Goal: Communication & Community: Share content

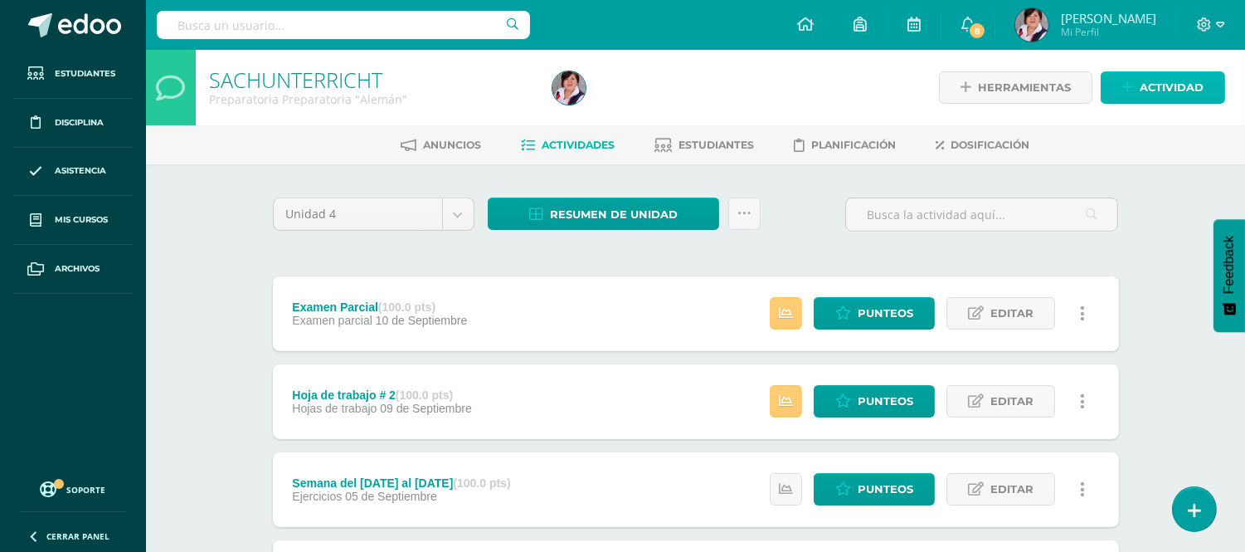
click at [1163, 80] on span "Actividad" at bounding box center [1172, 87] width 64 height 31
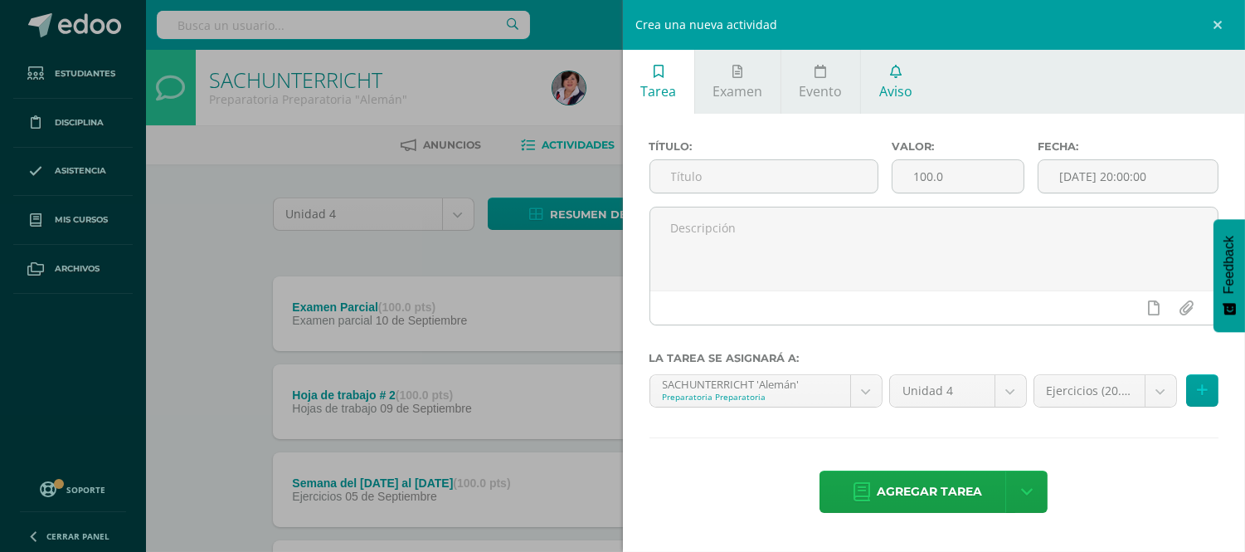
click at [889, 86] on span "Aviso" at bounding box center [896, 91] width 33 height 18
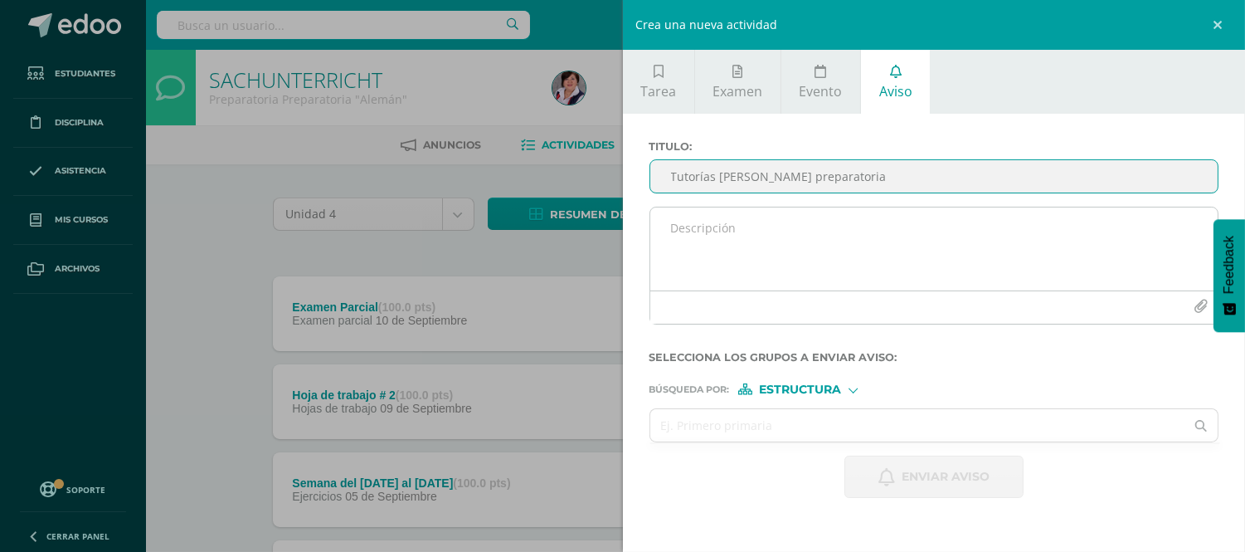
type input "Tutorías [PERSON_NAME] preparatoria"
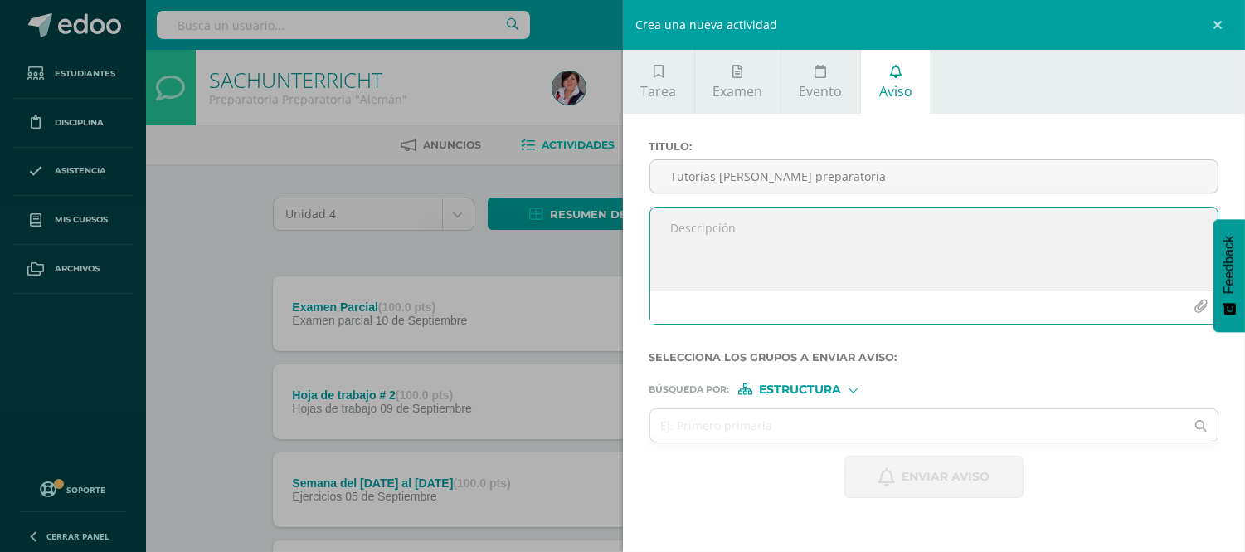
click at [705, 228] on textarea at bounding box center [935, 248] width 568 height 83
paste textarea "Estimados padres de familia de Preparatoria: Por medio de la presente, deseo in…"
type textarea "Estimados padres de familia de Preparatoria: Por medio de la presente, deseo in…"
click at [855, 392] on div at bounding box center [853, 388] width 9 height 9
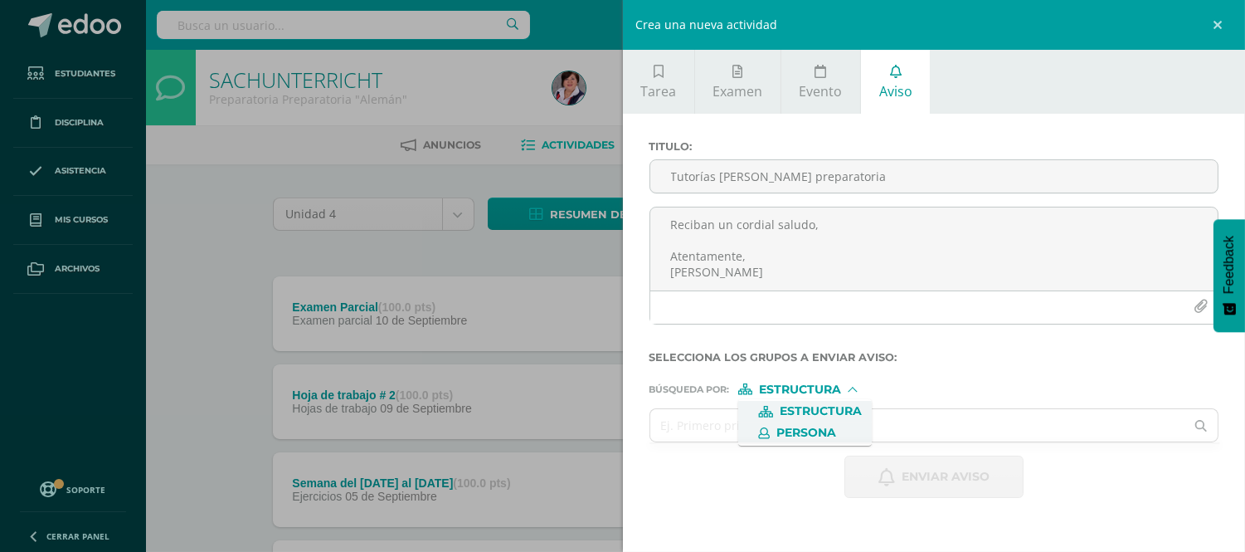
click at [821, 428] on span "Persona" at bounding box center [807, 432] width 60 height 9
click at [702, 426] on input "text" at bounding box center [918, 425] width 535 height 32
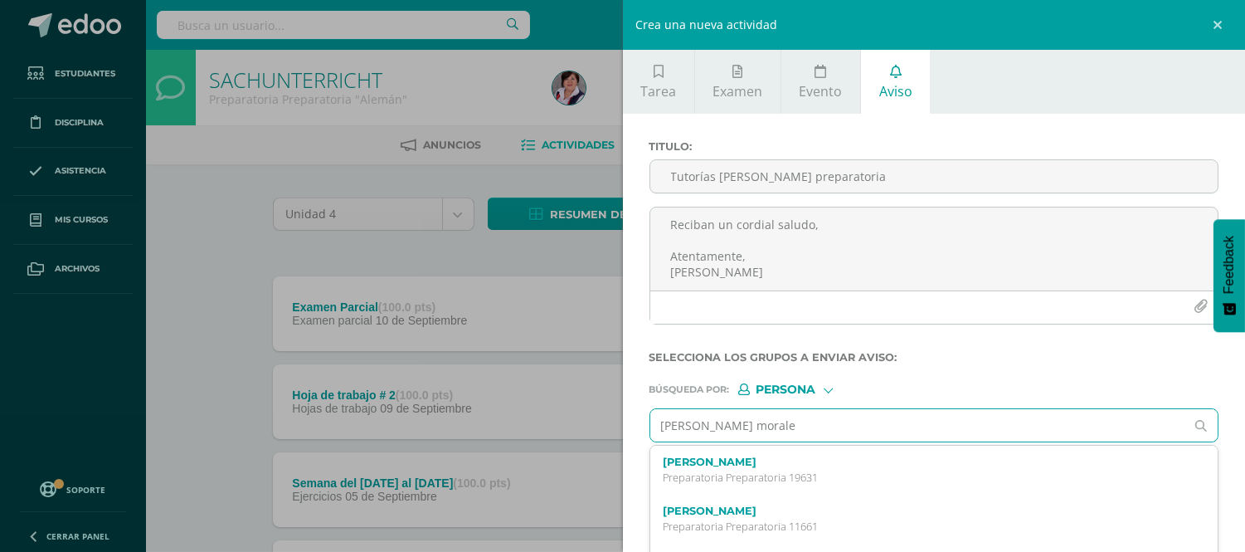
type input "[PERSON_NAME]"
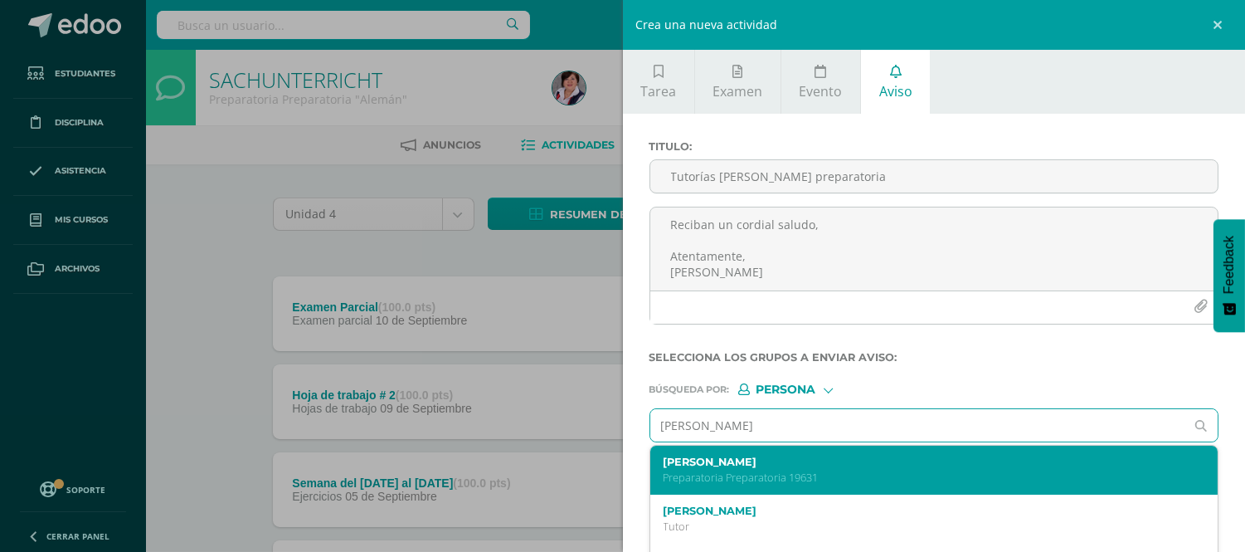
click at [750, 473] on p "Preparatoria Preparatoria 19631" at bounding box center [923, 477] width 518 height 14
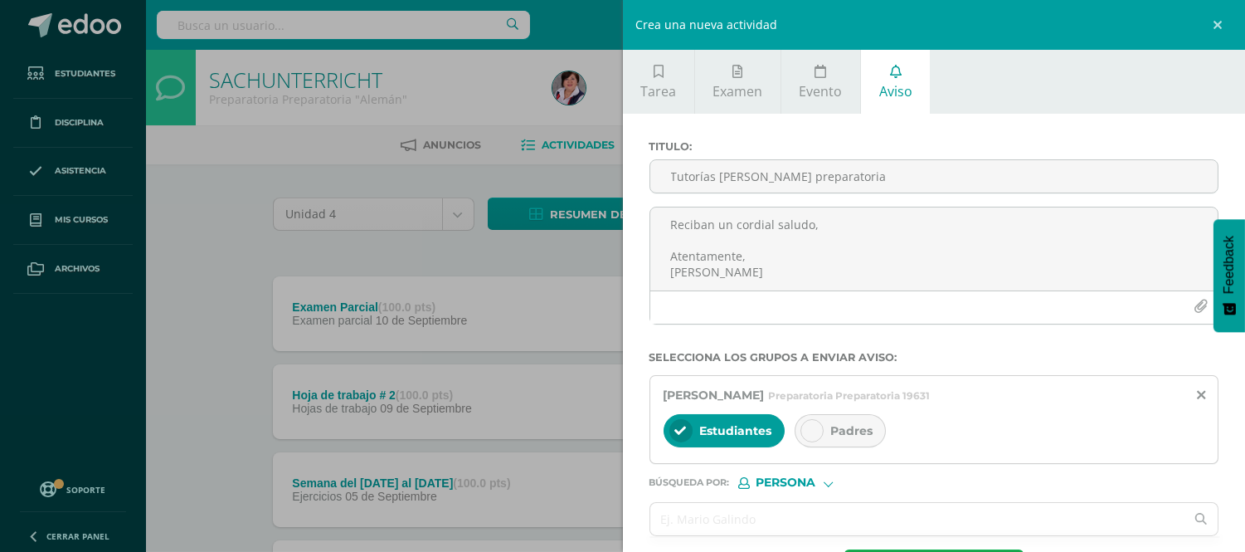
click at [807, 432] on icon at bounding box center [813, 431] width 12 height 12
click at [675, 521] on input "text" at bounding box center [918, 519] width 535 height 32
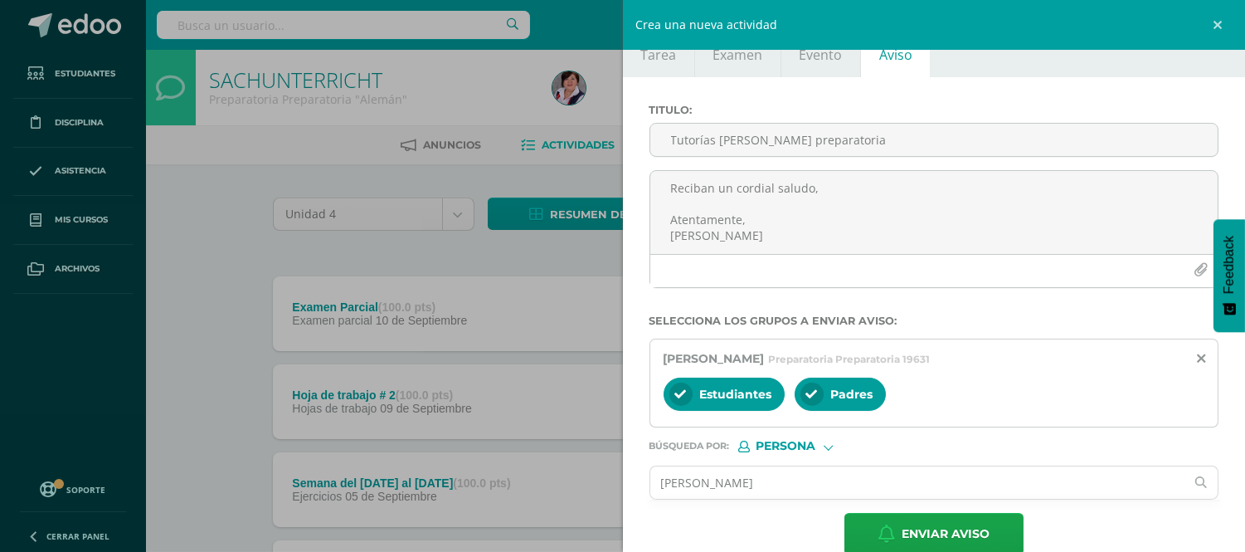
scroll to position [66, 0]
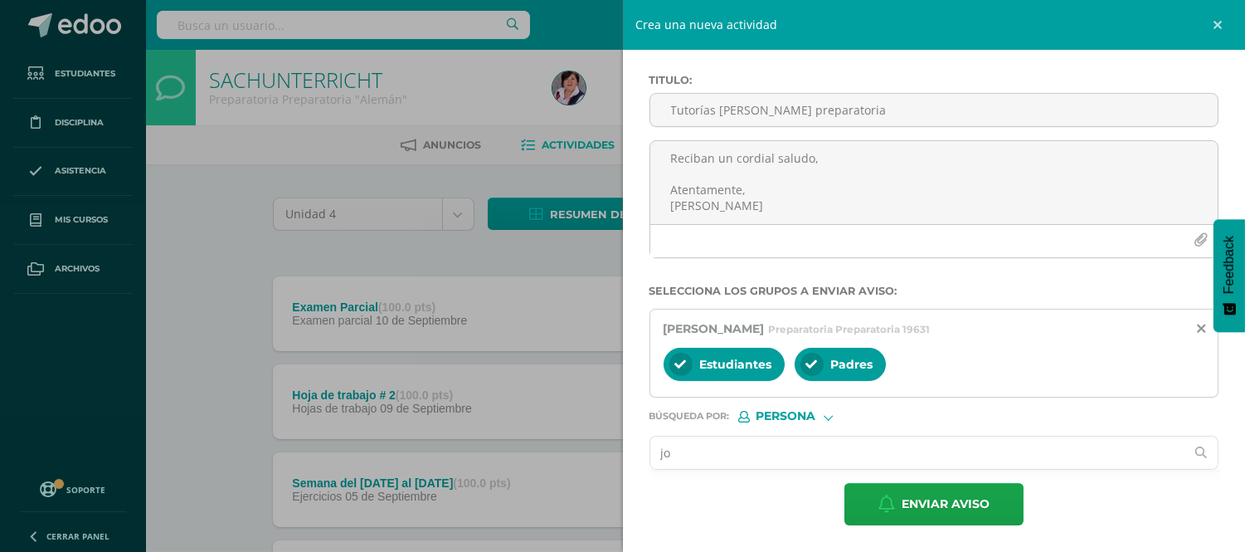
type input "j"
type input "[PERSON_NAME]"
click at [751, 501] on div "Enviar aviso" at bounding box center [935, 504] width 570 height 42
click at [664, 452] on input "[PERSON_NAME]" at bounding box center [918, 452] width 535 height 32
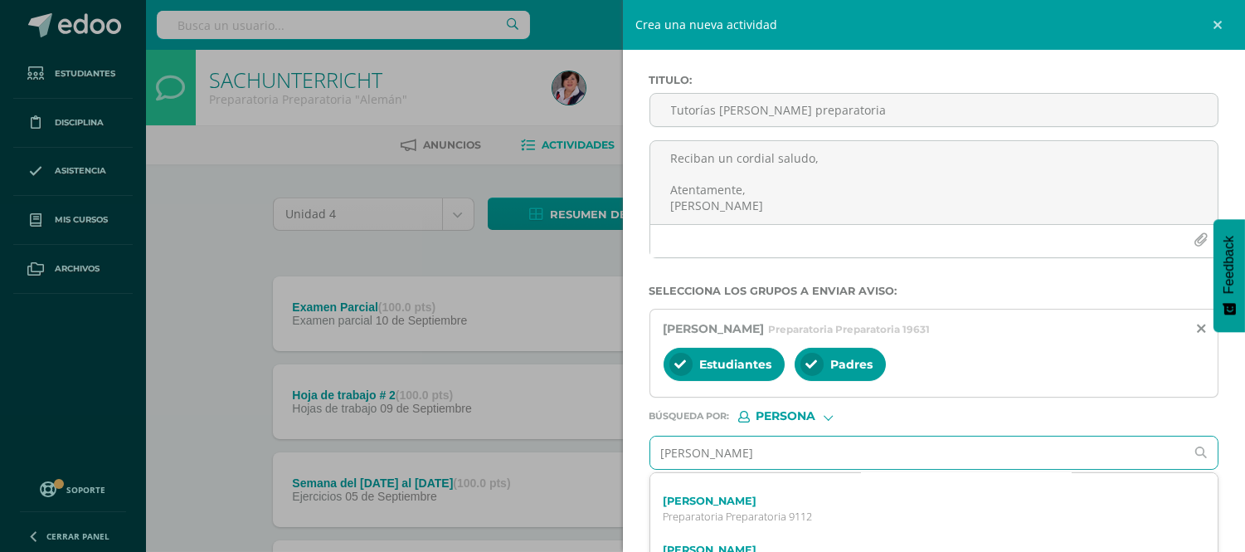
scroll to position [143, 0]
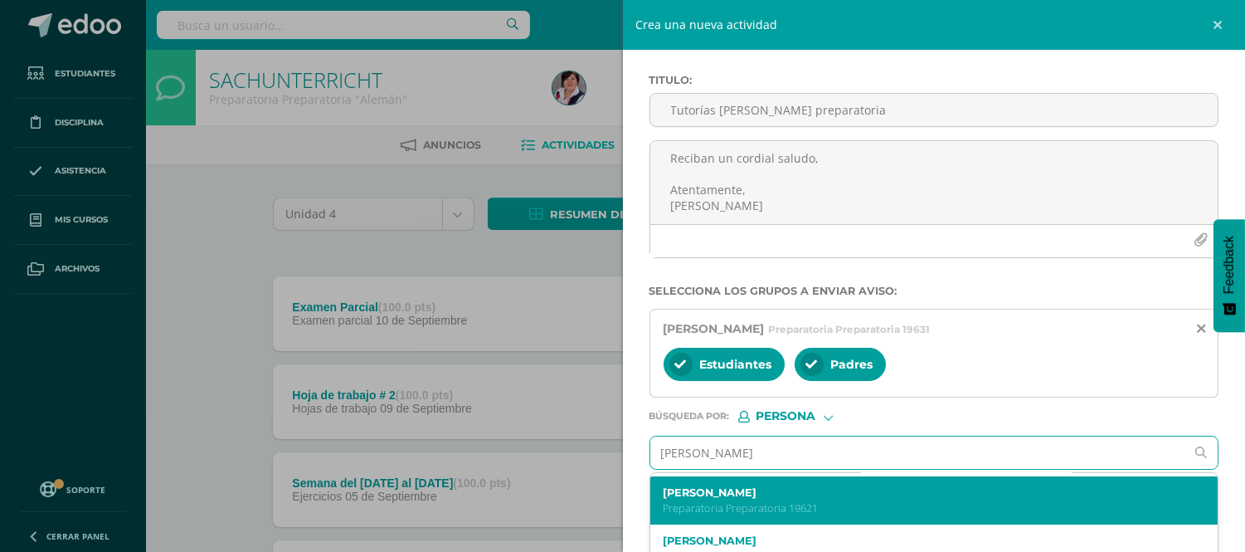
click at [867, 493] on label "[PERSON_NAME]" at bounding box center [923, 492] width 518 height 12
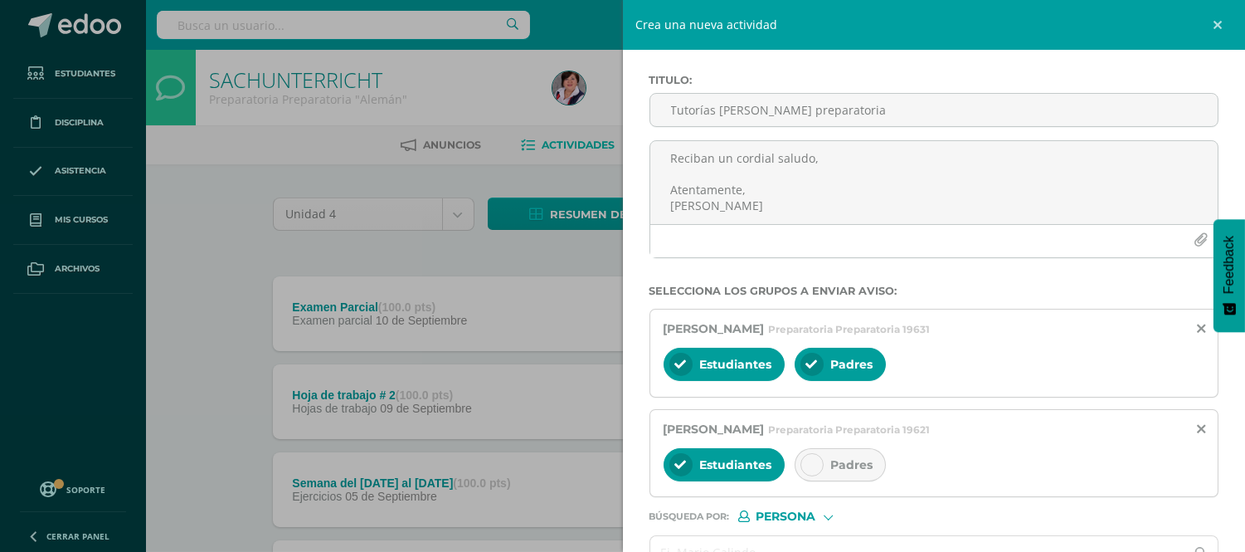
scroll to position [0, 0]
click at [810, 465] on icon at bounding box center [813, 465] width 12 height 12
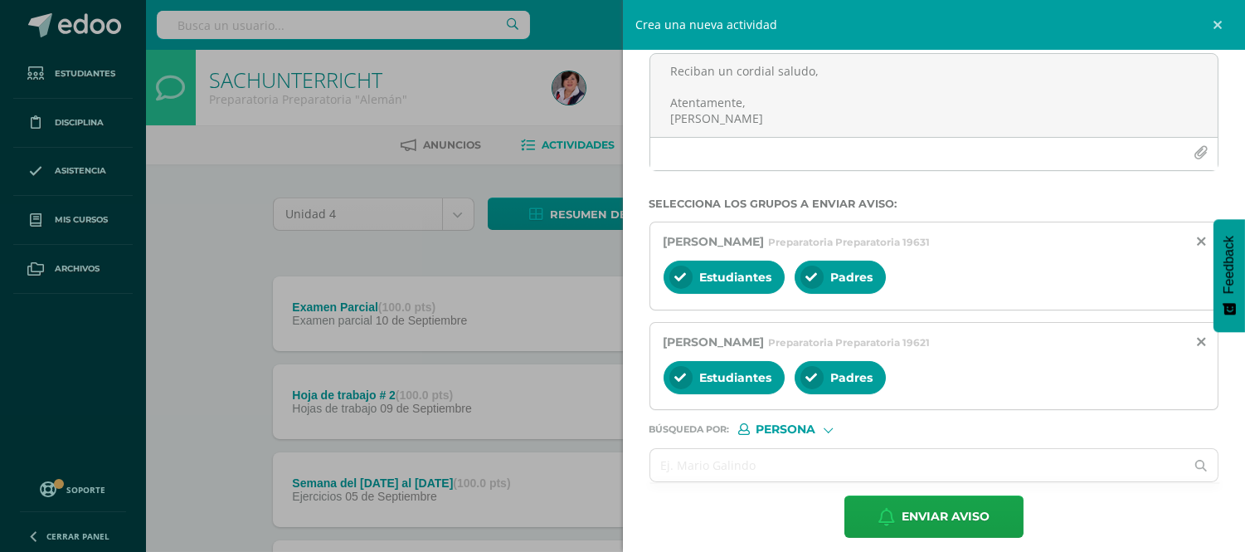
scroll to position [167, 0]
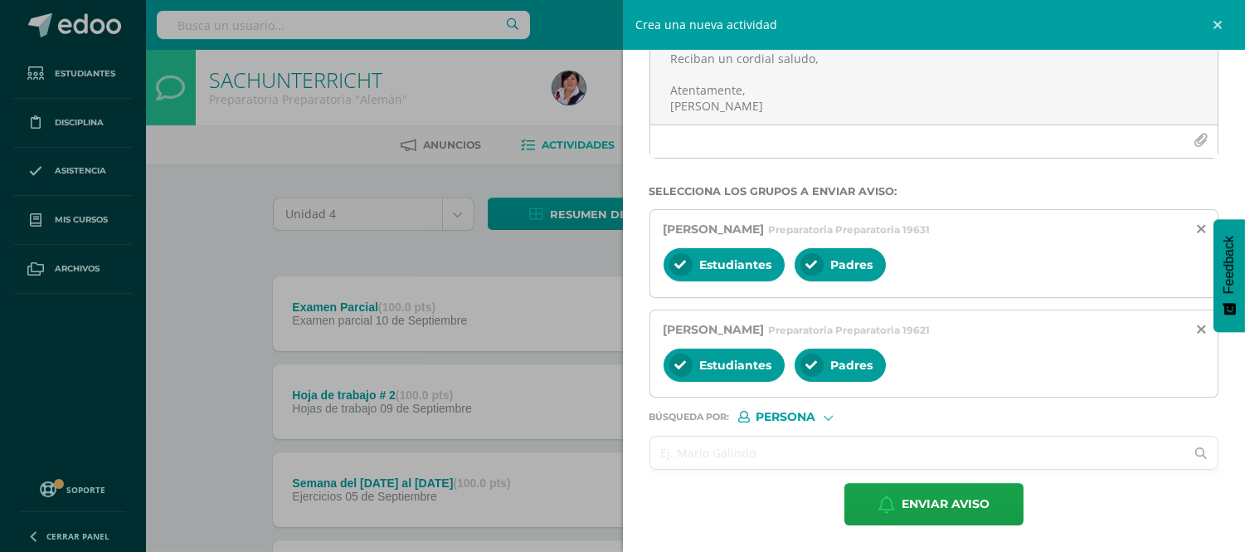
click at [699, 461] on input "text" at bounding box center [918, 452] width 535 height 32
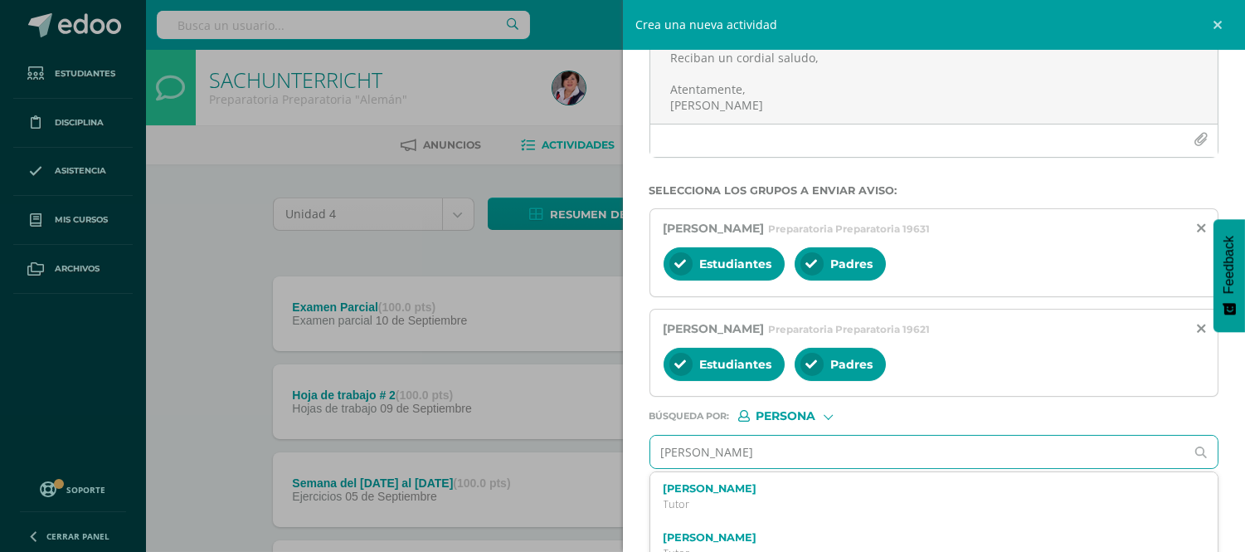
type input "[PERSON_NAME]"
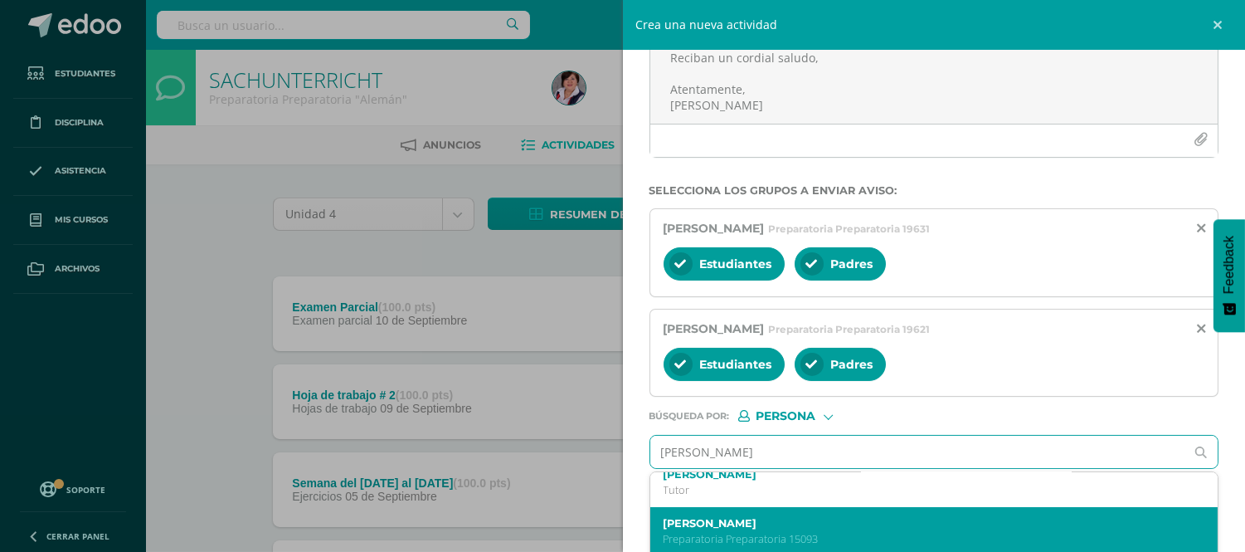
click at [819, 527] on label "[PERSON_NAME]" at bounding box center [923, 523] width 518 height 12
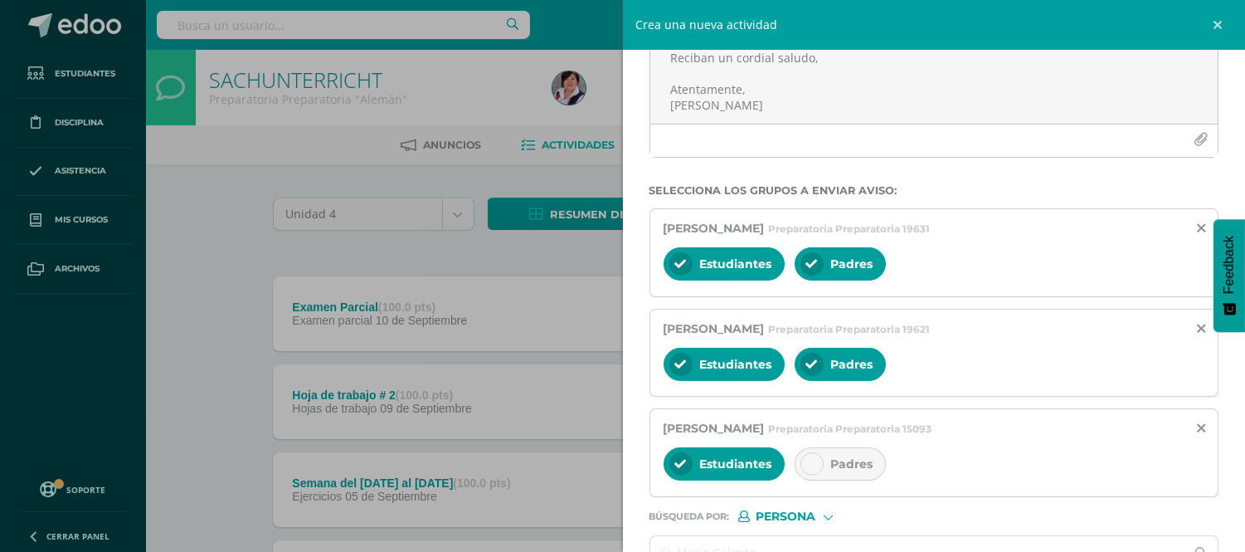
scroll to position [0, 0]
click at [810, 465] on icon at bounding box center [813, 464] width 12 height 12
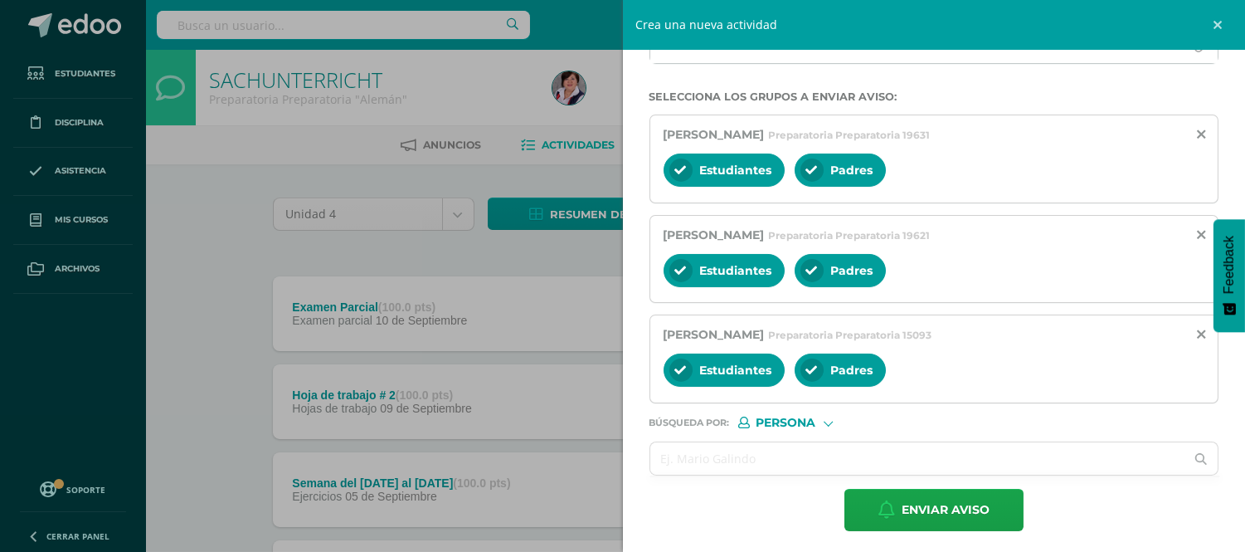
scroll to position [267, 0]
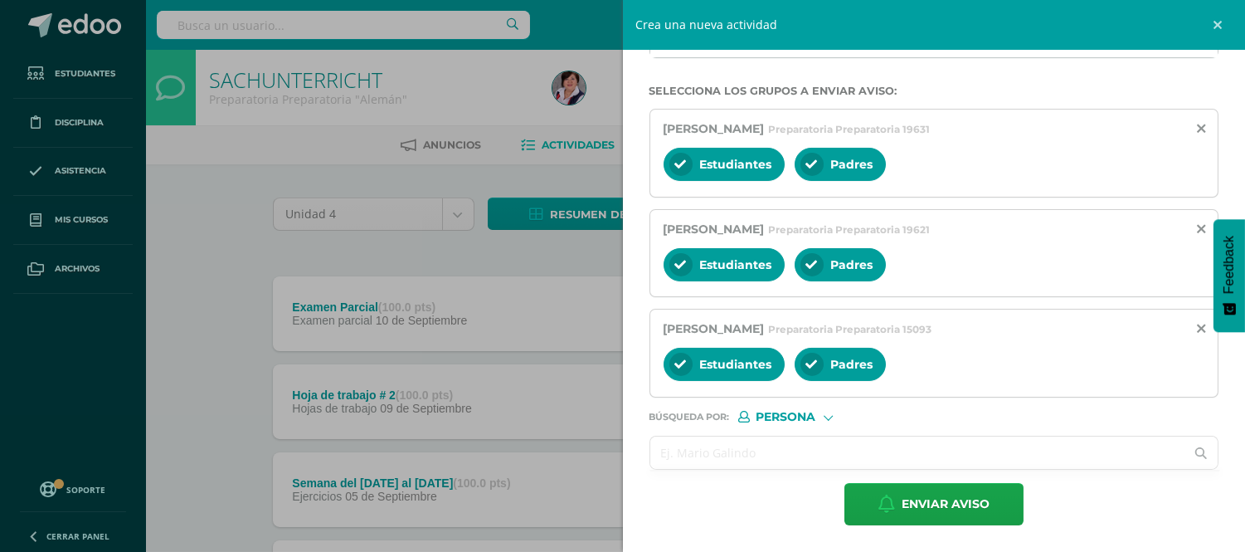
click at [676, 451] on input "text" at bounding box center [918, 452] width 535 height 32
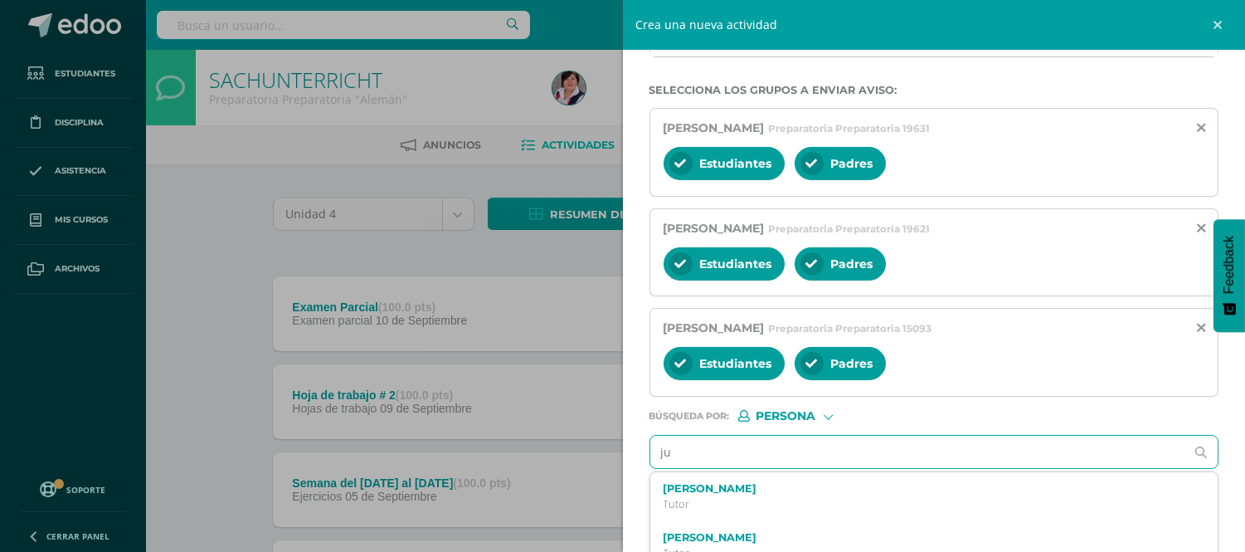
type input "j"
type input "[PERSON_NAME] are"
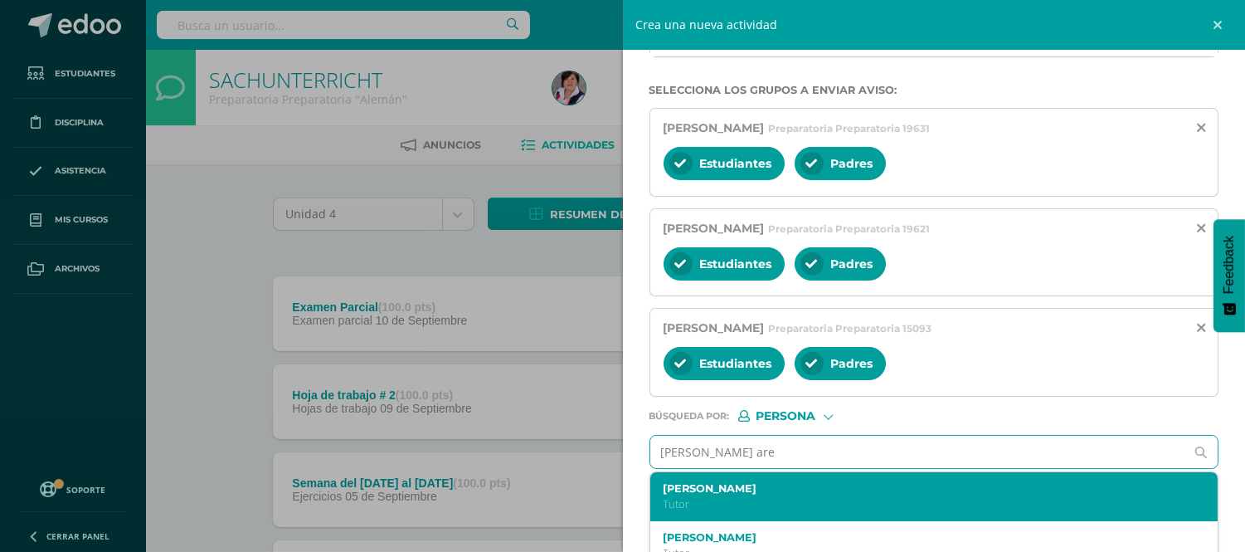
click at [1187, 484] on div "[PERSON_NAME] [PERSON_NAME]" at bounding box center [935, 496] width 568 height 49
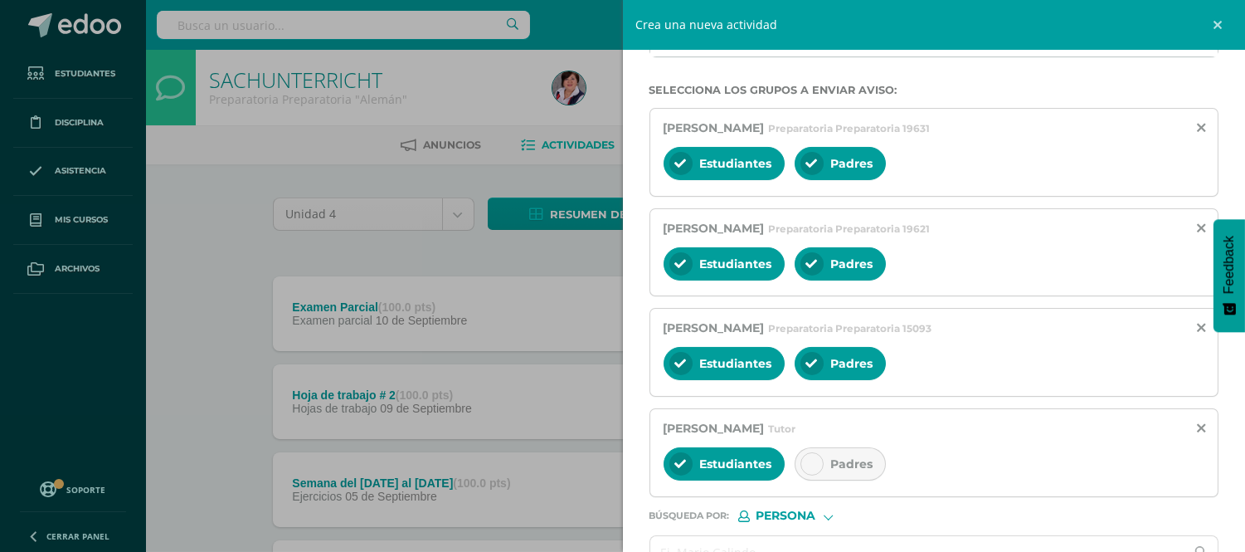
click at [1187, 484] on div "Estudiantes Padres" at bounding box center [935, 466] width 542 height 40
click at [1197, 426] on icon at bounding box center [1201, 429] width 8 height 14
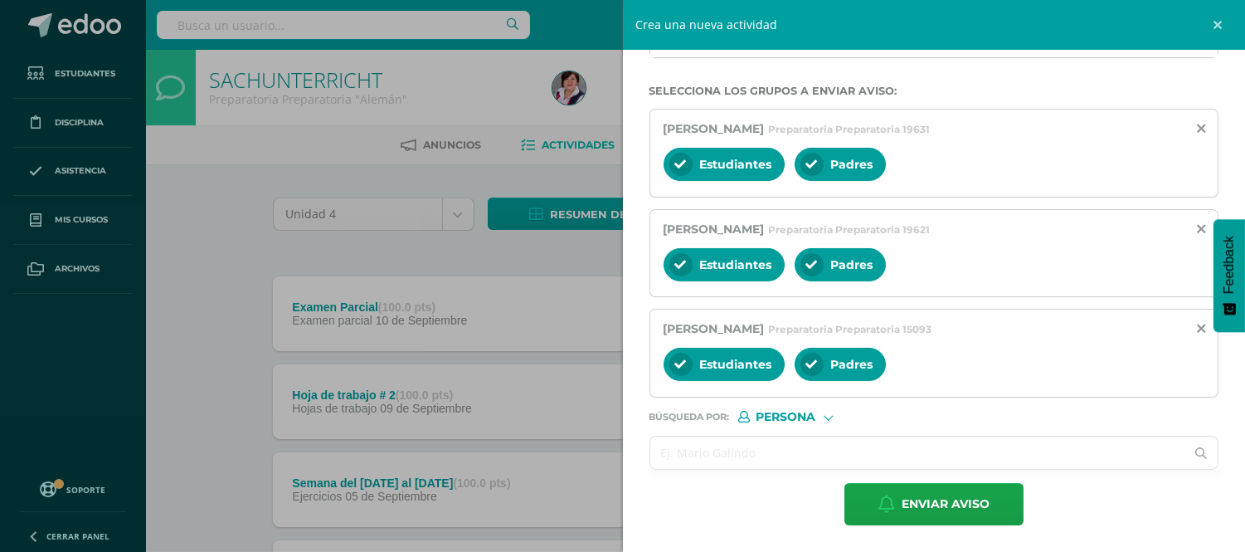
click at [674, 453] on input "text" at bounding box center [918, 452] width 535 height 32
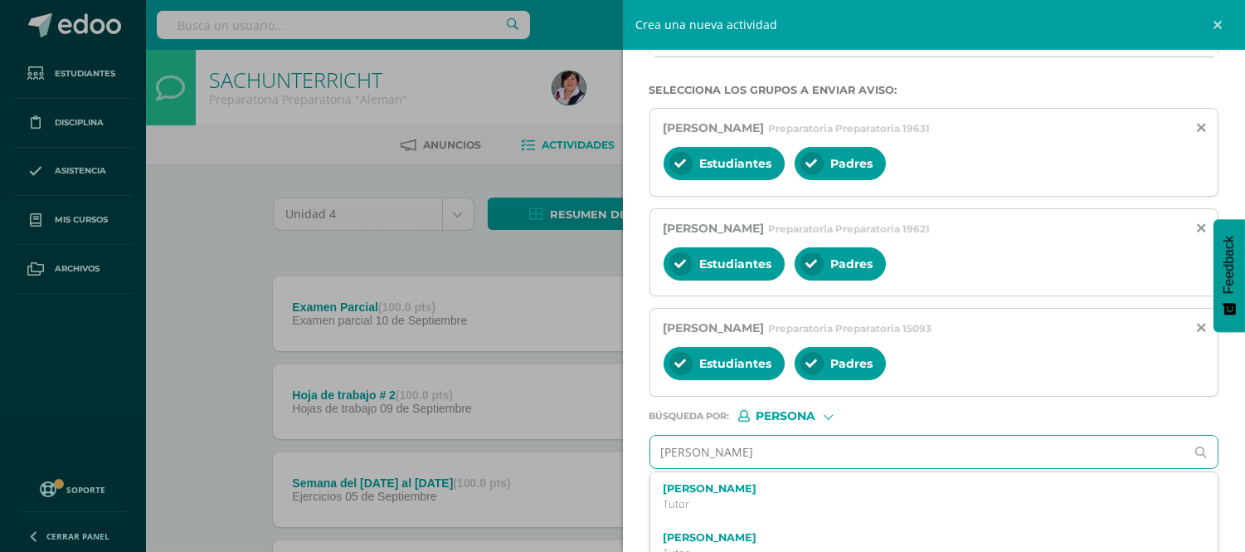
type input "[PERSON_NAME]"
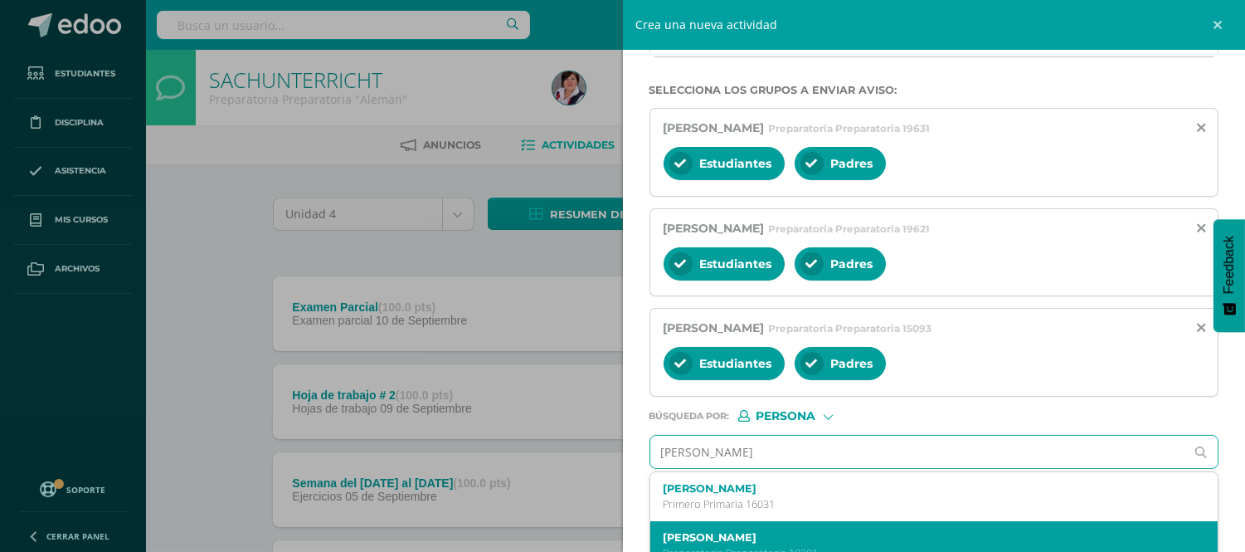
click at [700, 537] on label "[PERSON_NAME]" at bounding box center [923, 537] width 518 height 12
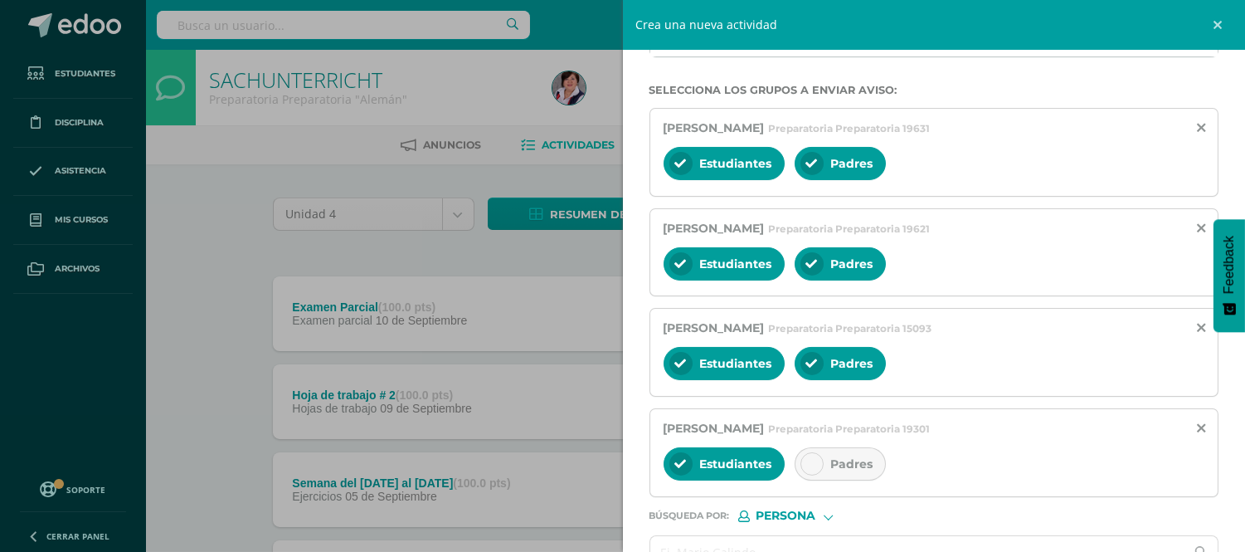
click at [820, 465] on div at bounding box center [812, 463] width 23 height 23
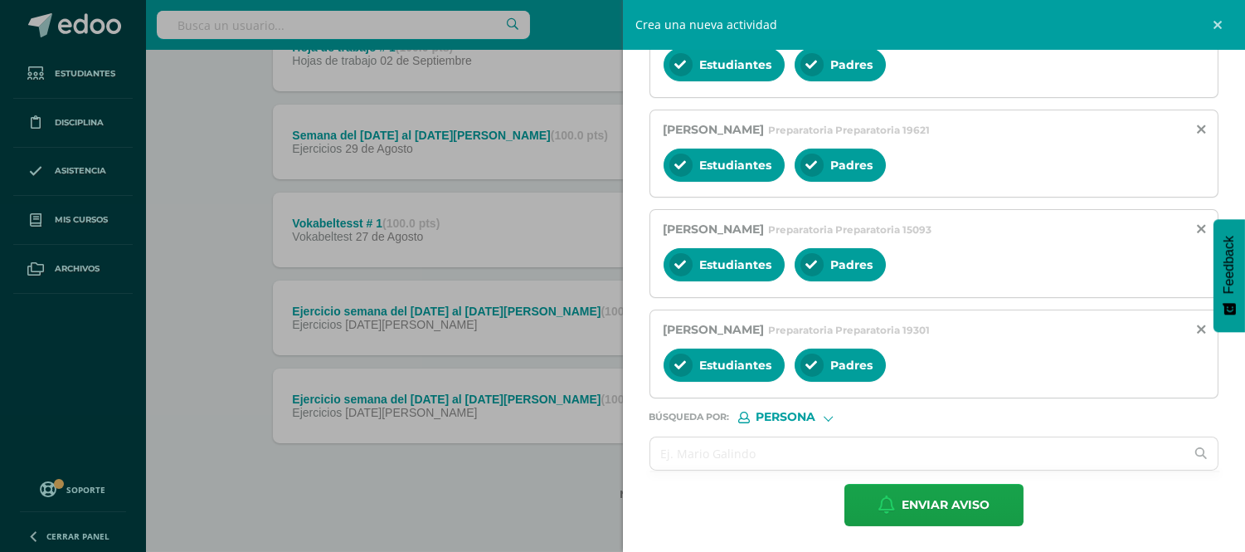
scroll to position [367, 0]
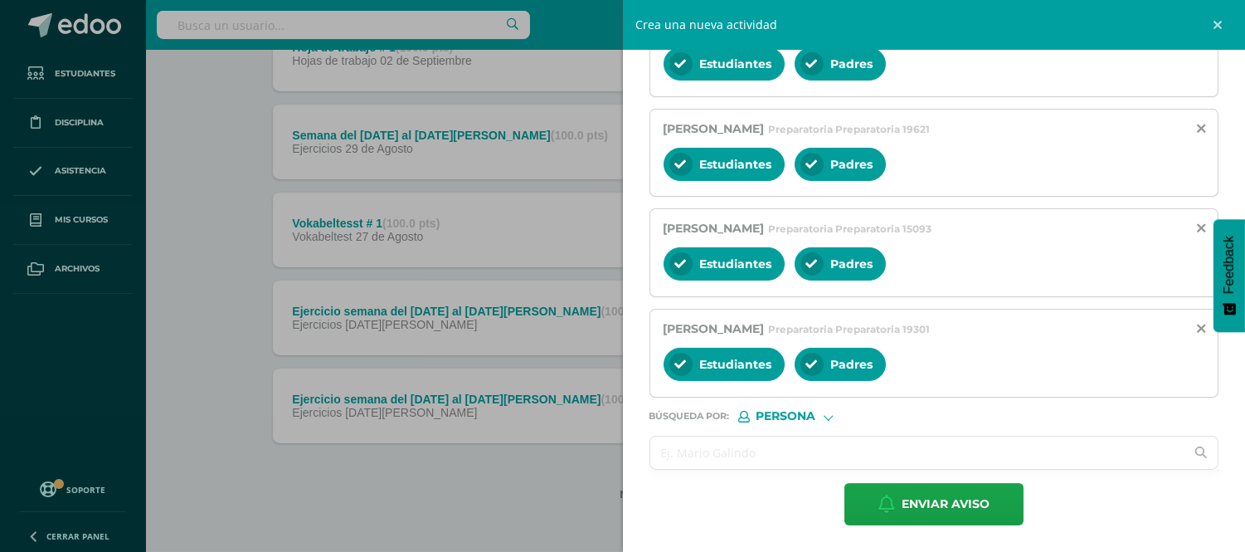
click at [678, 445] on input "text" at bounding box center [918, 452] width 535 height 32
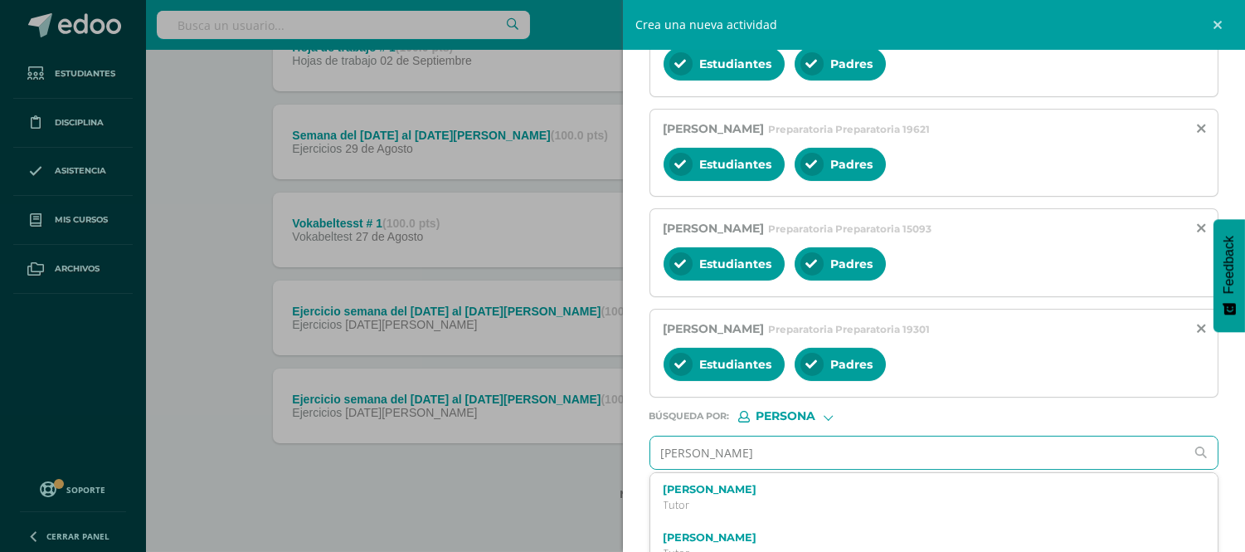
type input "[PERSON_NAME]"
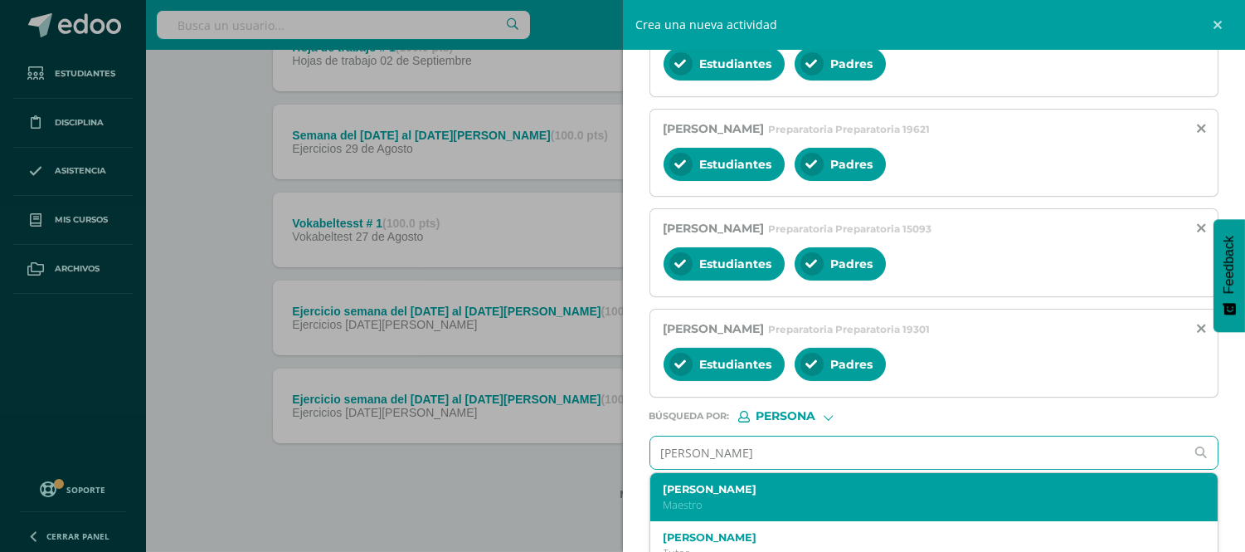
click at [752, 498] on div "[PERSON_NAME]" at bounding box center [923, 497] width 518 height 29
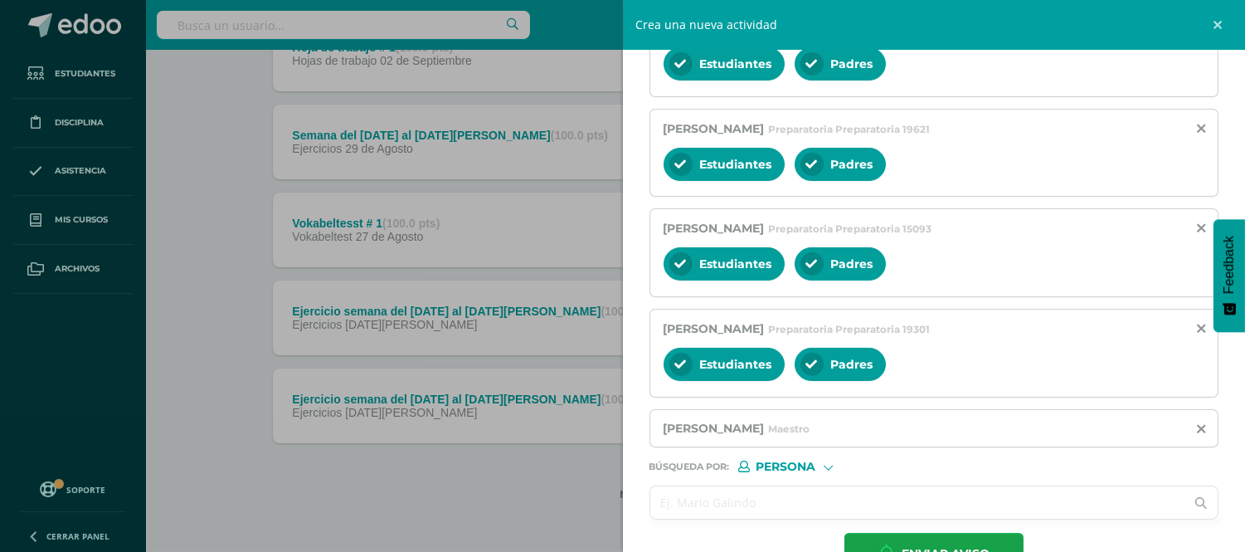
click at [697, 500] on input "text" at bounding box center [918, 502] width 535 height 32
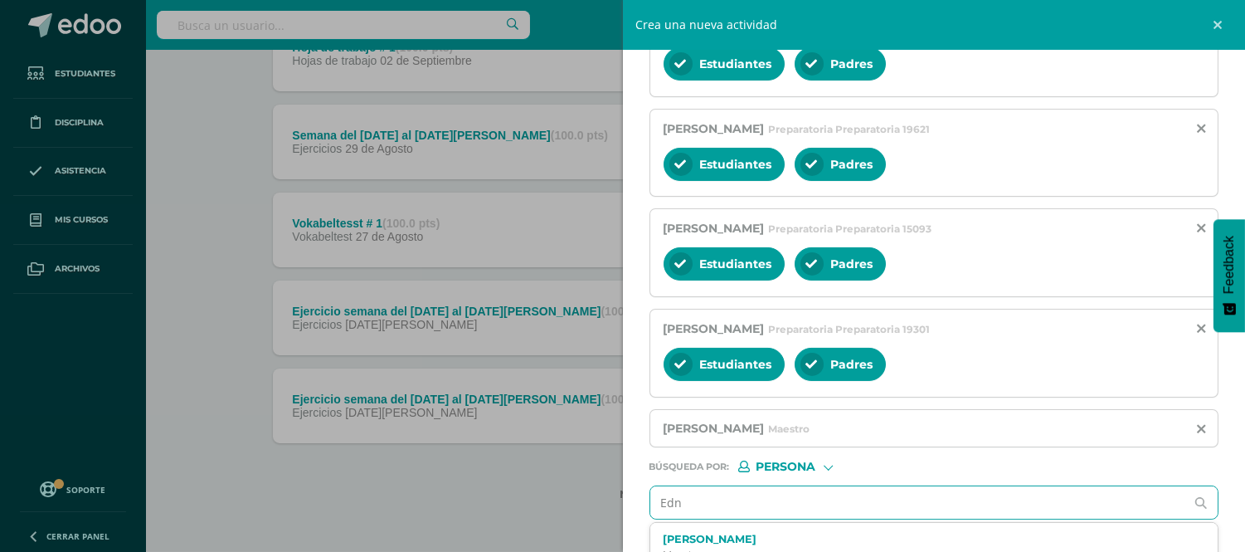
type input "[PERSON_NAME]"
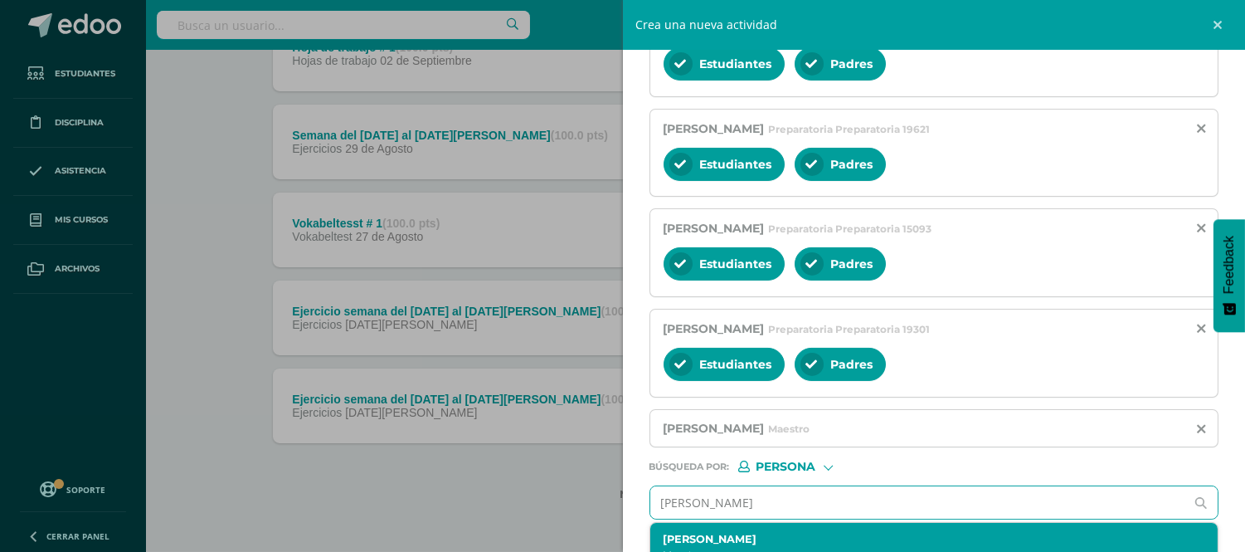
click at [732, 537] on label "[PERSON_NAME]" at bounding box center [923, 539] width 518 height 12
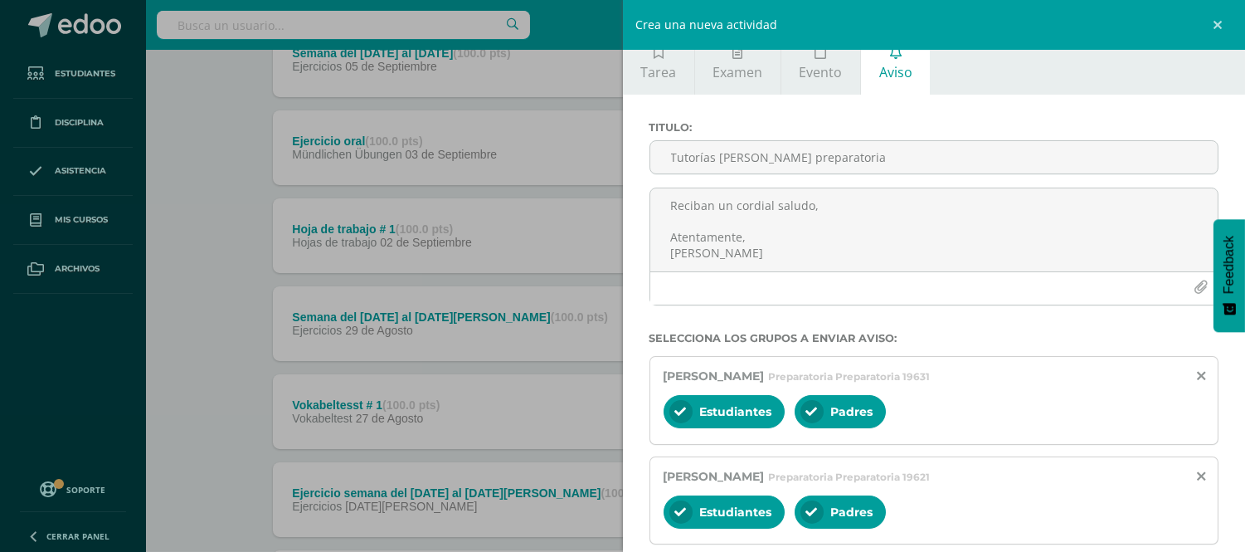
scroll to position [20, 0]
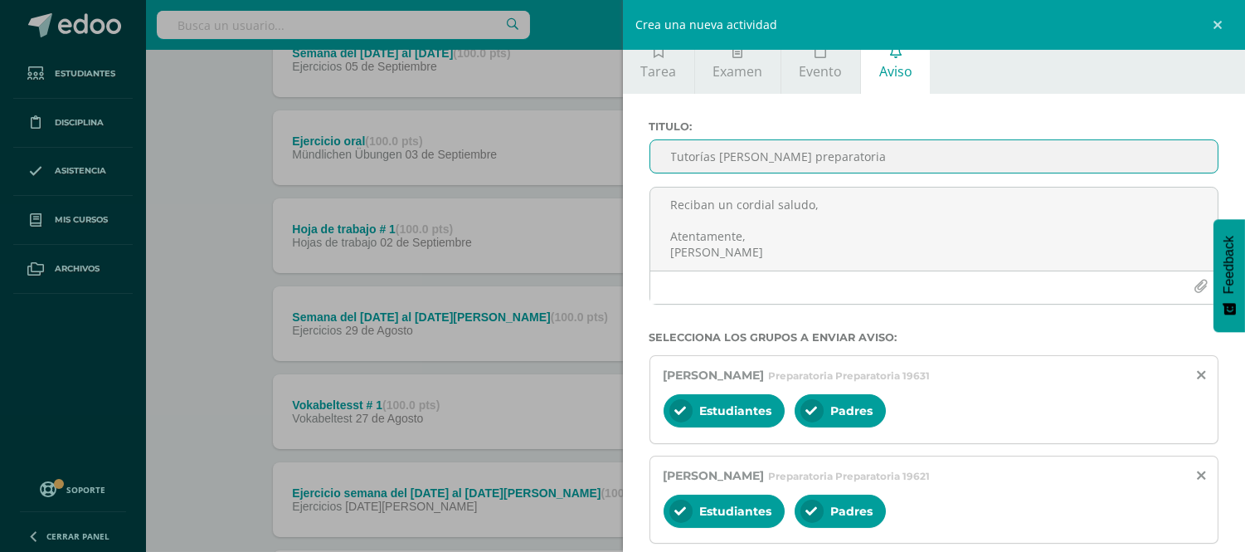
click at [863, 159] on input "Tutorías [PERSON_NAME] preparatoria" at bounding box center [935, 156] width 568 height 32
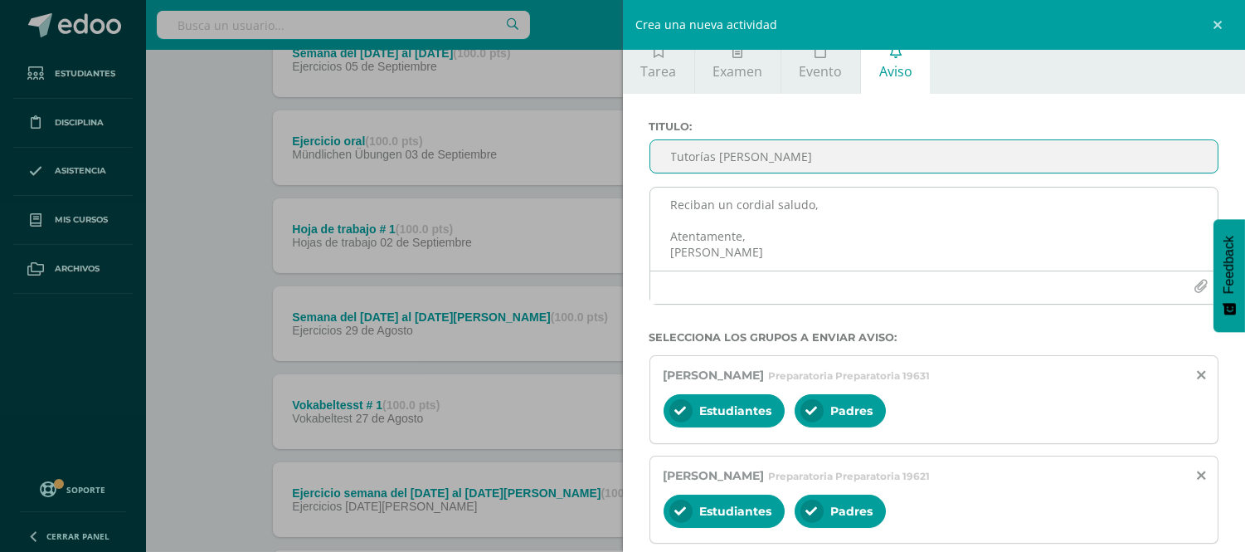
type input "Tutorías [PERSON_NAME]"
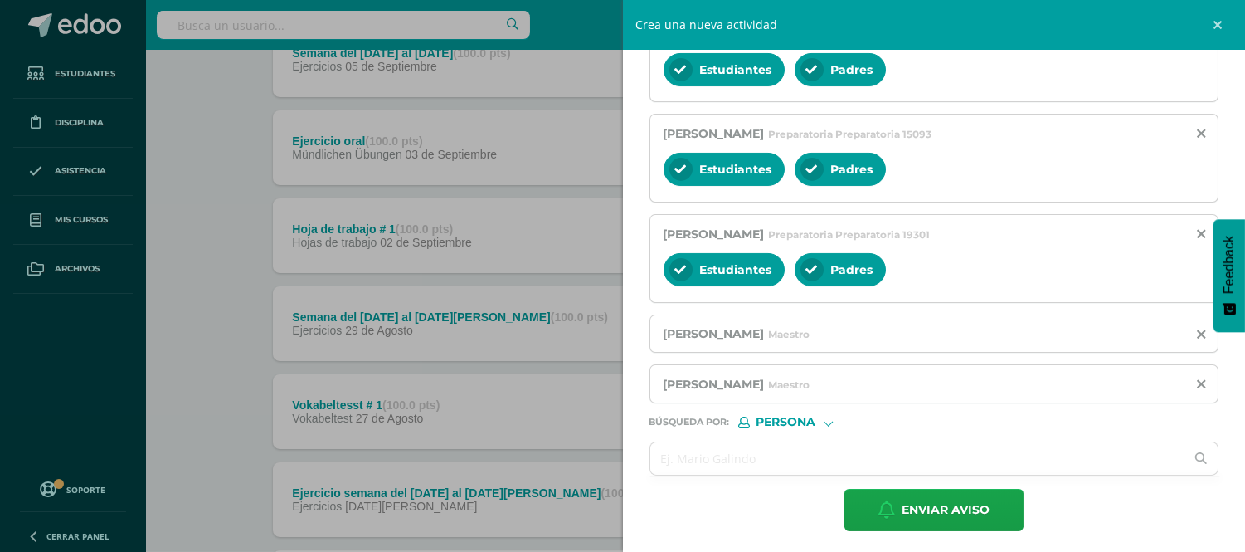
scroll to position [468, 0]
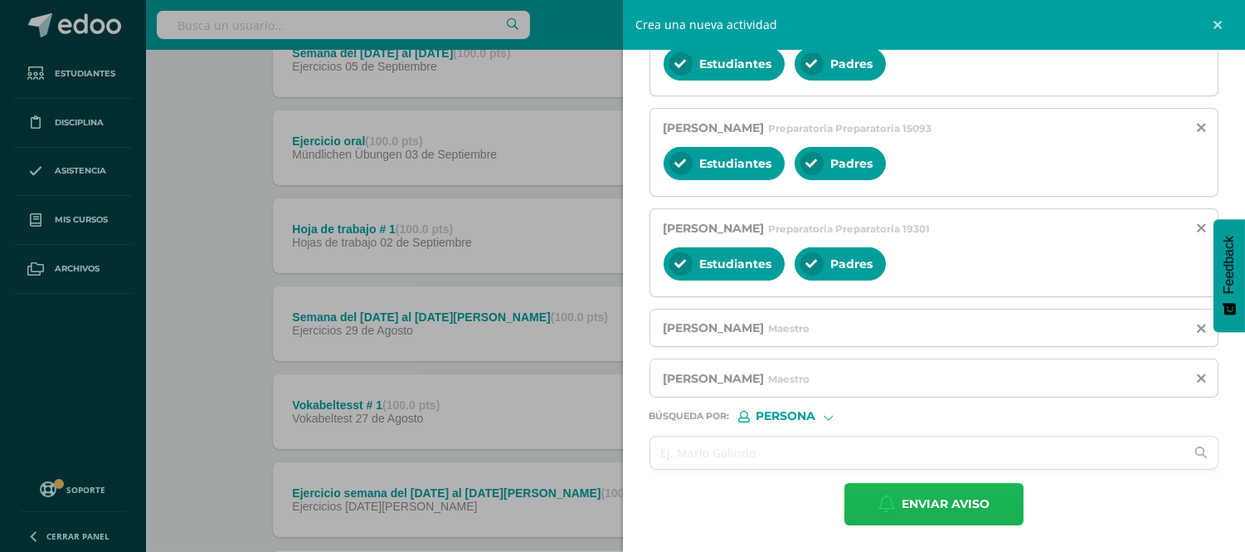
click at [939, 507] on span "Enviar aviso" at bounding box center [946, 504] width 88 height 41
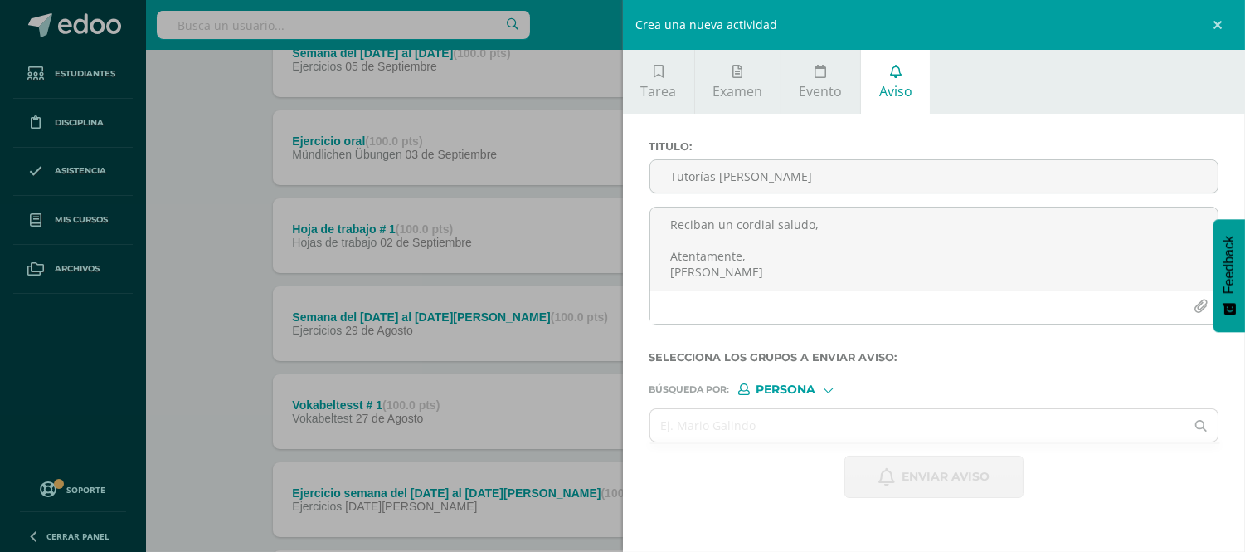
scroll to position [0, 0]
